Goal: Task Accomplishment & Management: Manage account settings

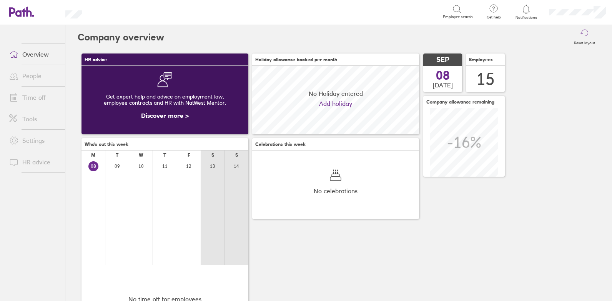
scroll to position [68, 167]
click at [33, 95] on link "Time off" at bounding box center [34, 97] width 62 height 15
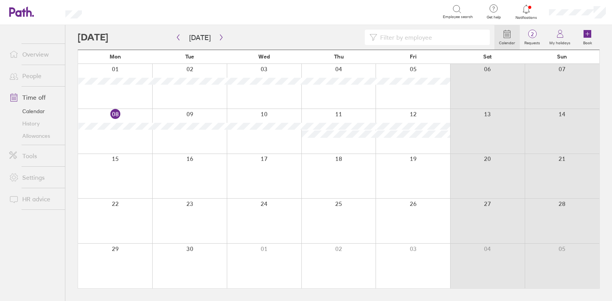
click at [532, 6] on div at bounding box center [526, 9] width 25 height 11
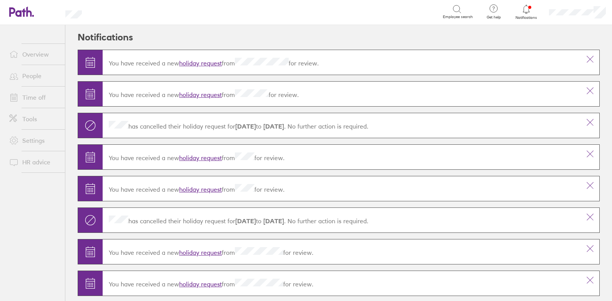
click at [188, 62] on link "holiday request" at bounding box center [200, 63] width 43 height 8
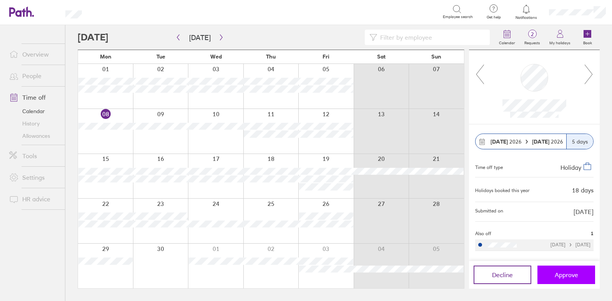
click at [562, 273] on span "Approve" at bounding box center [566, 274] width 23 height 7
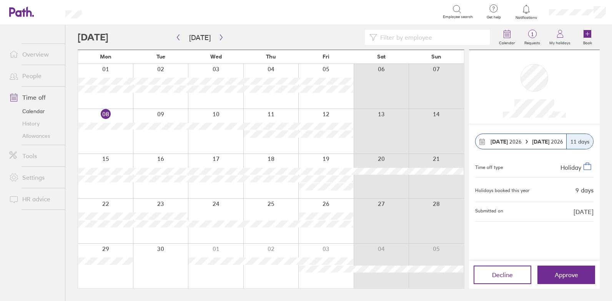
click at [579, 140] on div "11 days" at bounding box center [580, 141] width 27 height 15
click at [213, 36] on button "Today" at bounding box center [200, 37] width 34 height 13
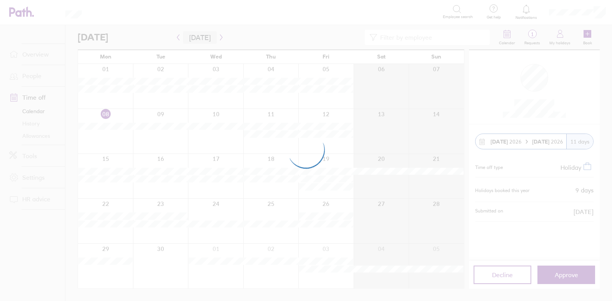
click at [223, 37] on div at bounding box center [306, 150] width 612 height 301
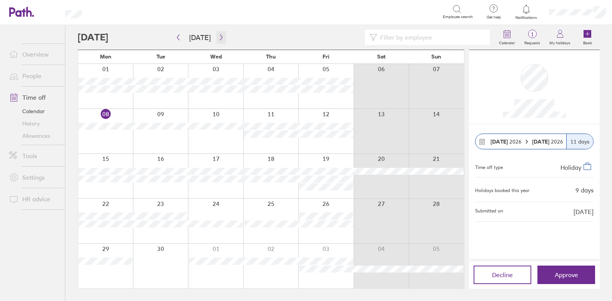
click at [219, 37] on icon "button" at bounding box center [221, 37] width 6 height 6
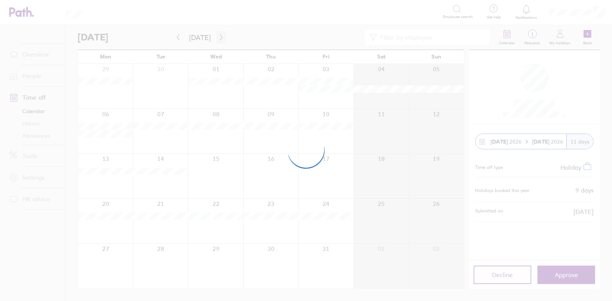
click at [219, 37] on div at bounding box center [306, 150] width 612 height 301
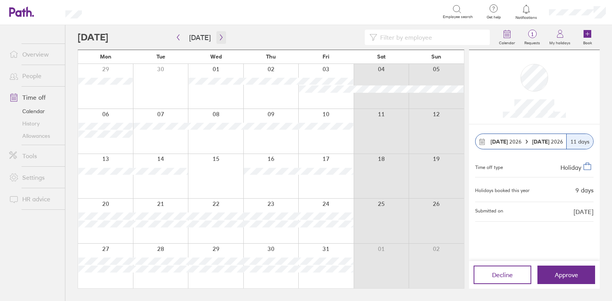
click at [219, 37] on icon "button" at bounding box center [221, 37] width 6 height 6
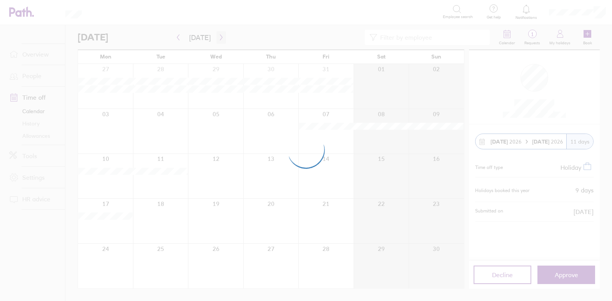
click at [219, 37] on div at bounding box center [306, 150] width 612 height 301
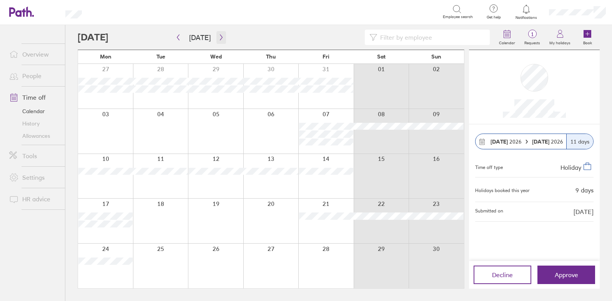
click at [219, 37] on icon "button" at bounding box center [221, 37] width 6 height 6
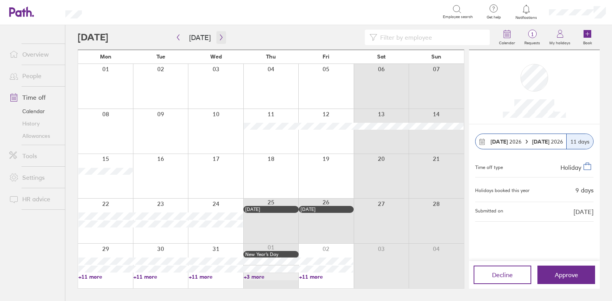
click at [219, 37] on icon "button" at bounding box center [221, 37] width 6 height 6
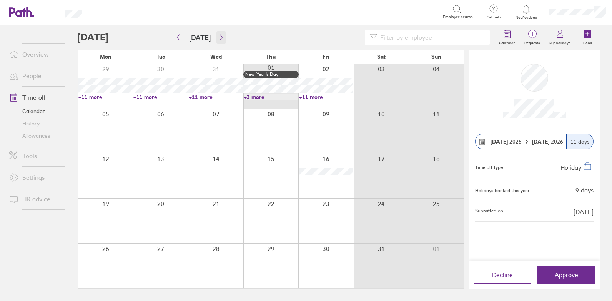
click at [219, 38] on icon "button" at bounding box center [221, 37] width 6 height 6
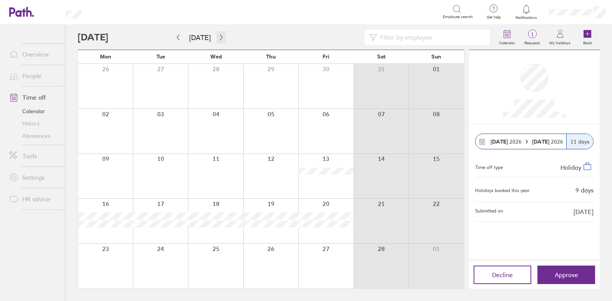
click at [220, 40] on icon "button" at bounding box center [221, 37] width 6 height 6
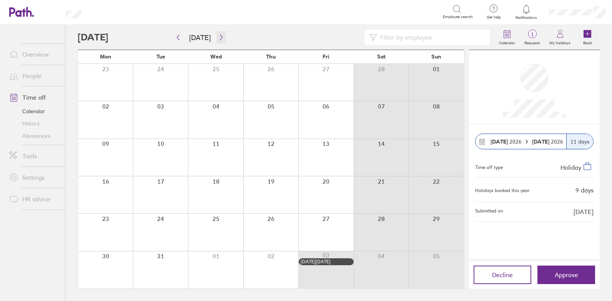
click at [220, 39] on icon "button" at bounding box center [221, 37] width 6 height 6
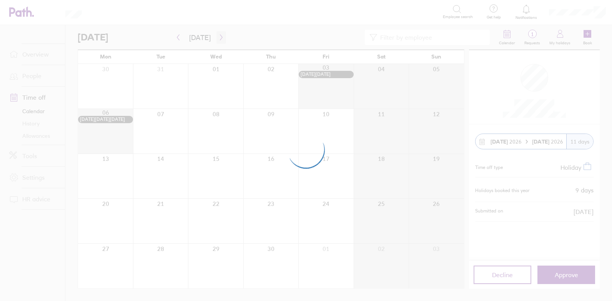
click at [220, 39] on div at bounding box center [306, 150] width 612 height 301
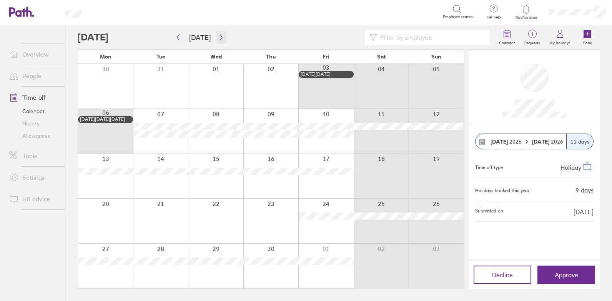
click at [220, 38] on icon "button" at bounding box center [221, 38] width 2 height 6
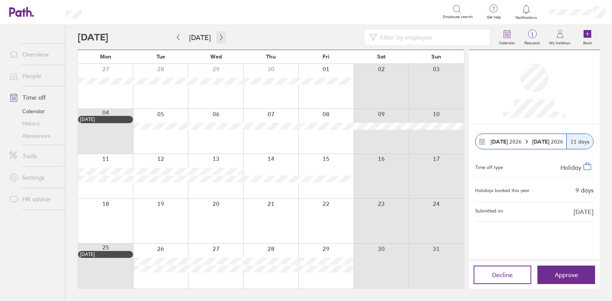
click at [218, 37] on icon "button" at bounding box center [221, 37] width 6 height 6
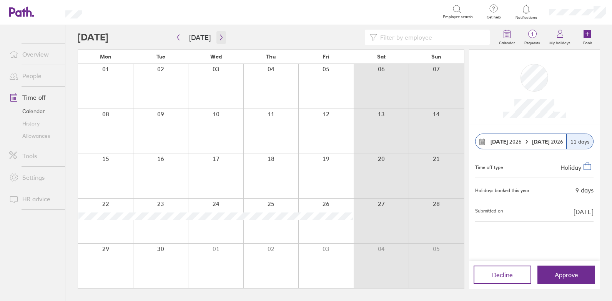
click at [218, 37] on icon "button" at bounding box center [221, 37] width 6 height 6
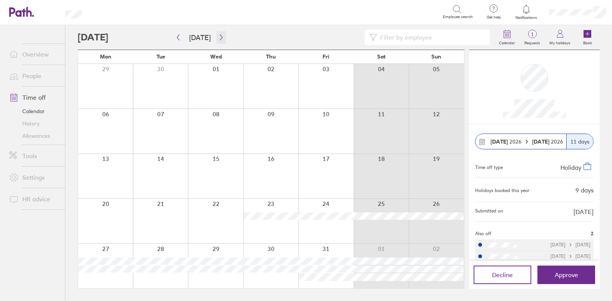
click at [222, 40] on icon "button" at bounding box center [221, 37] width 6 height 6
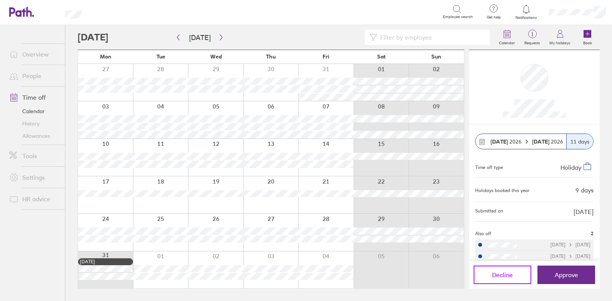
click at [506, 274] on span "Decline" at bounding box center [502, 274] width 21 height 7
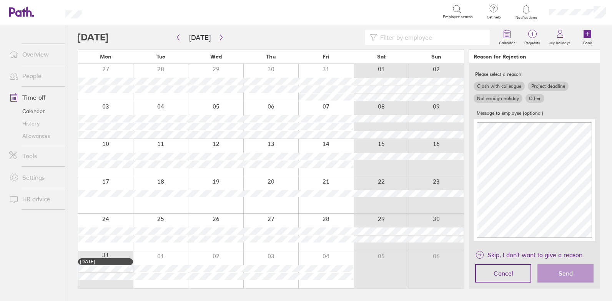
click at [531, 97] on label "Other" at bounding box center [535, 98] width 19 height 9
click at [0, 0] on input "Other" at bounding box center [0, 0] width 0 height 0
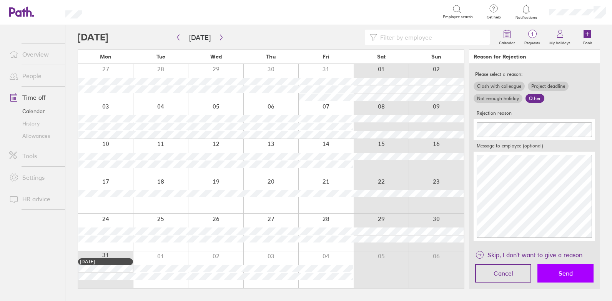
click at [549, 276] on button "Send" at bounding box center [566, 273] width 56 height 18
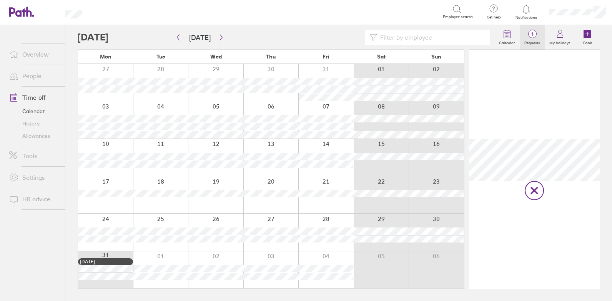
click at [538, 35] on span "1" at bounding box center [532, 34] width 25 height 6
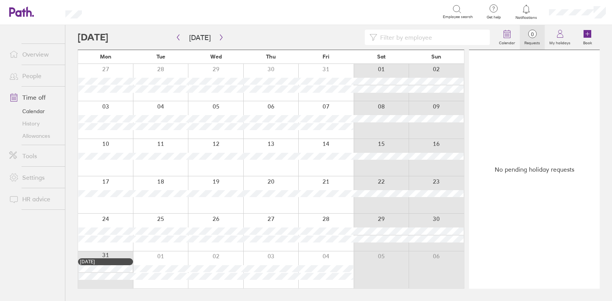
click at [22, 10] on icon at bounding box center [21, 12] width 25 height 10
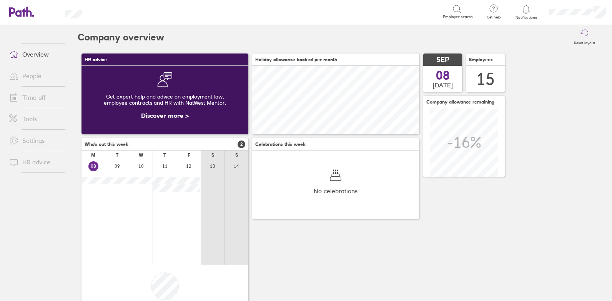
scroll to position [68, 167]
